Goal: Transaction & Acquisition: Purchase product/service

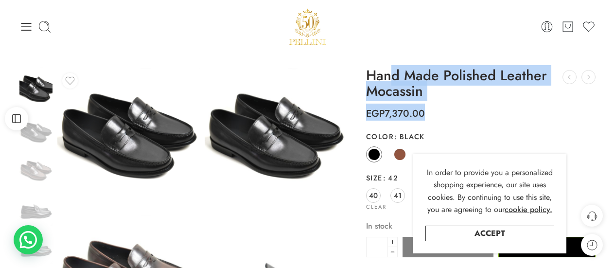
drag, startPoint x: 393, startPoint y: 77, endPoint x: 438, endPoint y: 111, distance: 56.5
click at [438, 111] on div "**********" at bounding box center [480, 267] width 229 height 398
click at [436, 120] on p "EGP 7,370.00" at bounding box center [480, 110] width 229 height 22
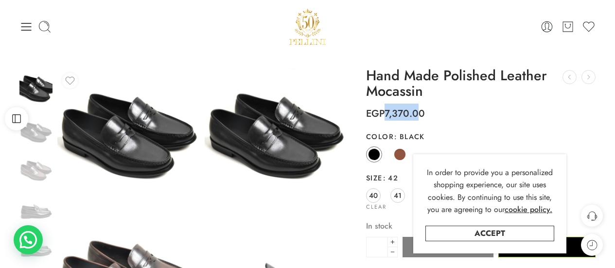
drag, startPoint x: 384, startPoint y: 118, endPoint x: 420, endPoint y: 117, distance: 36.4
click at [420, 117] on bdi "EGP 7,370.00" at bounding box center [395, 113] width 59 height 14
click at [482, 234] on link "Accept" at bounding box center [489, 233] width 129 height 16
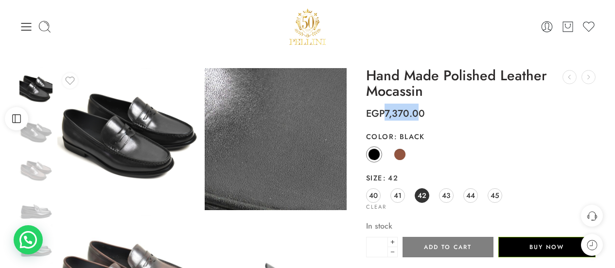
click at [290, 153] on img at bounding box center [161, 26] width 1244 height 1244
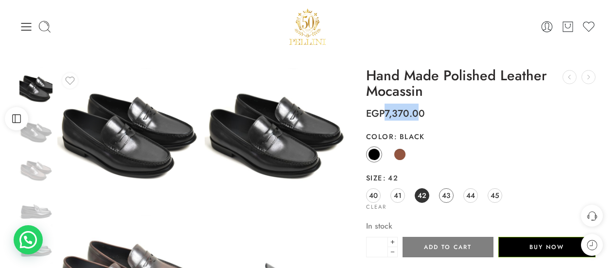
click at [446, 190] on span "43" at bounding box center [446, 194] width 8 height 13
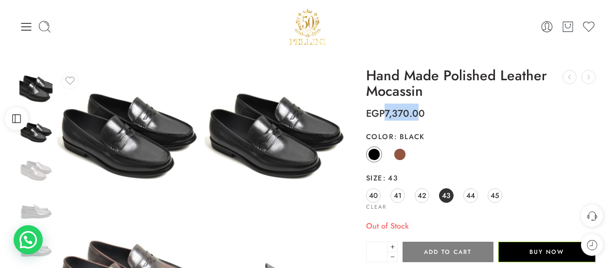
click at [46, 135] on img at bounding box center [35, 133] width 33 height 33
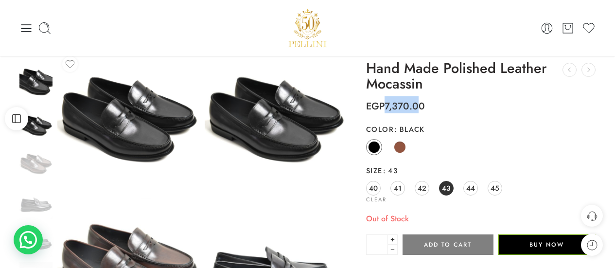
scroll to position [17, 0]
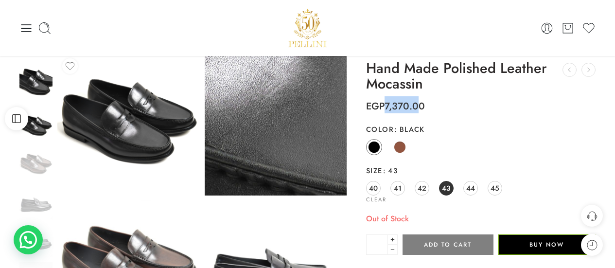
click at [281, 140] on img at bounding box center [229, 1] width 1244 height 1244
